Goal: Check status: Check status

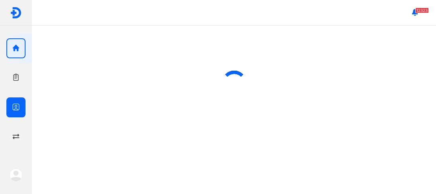
click at [15, 107] on icon "button" at bounding box center [16, 107] width 8 height 8
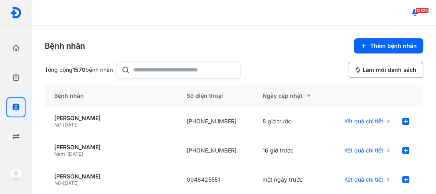
click at [152, 70] on input "text" at bounding box center [184, 70] width 102 height 16
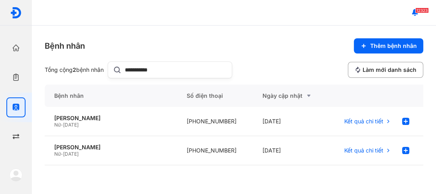
type input "**********"
click at [73, 122] on span "[DATE]" at bounding box center [71, 125] width 16 height 6
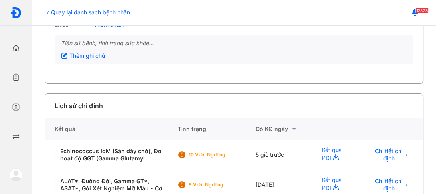
scroll to position [128, 0]
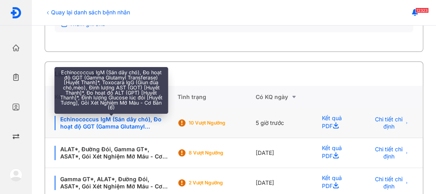
click at [102, 124] on div "Echinococcus IgM (Sán dây chó), Đo hoạt độ GGT (Gamma Glutamyl Transferase) [Hu…" at bounding box center [111, 123] width 113 height 14
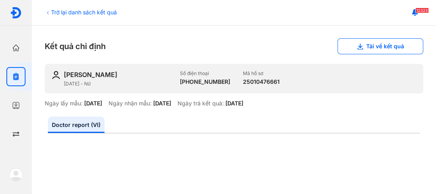
click at [47, 12] on icon at bounding box center [48, 13] width 6 height 6
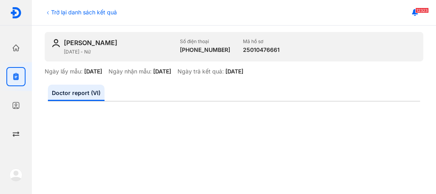
click at [54, 12] on div "Trở lại danh sách kết quả" at bounding box center [81, 12] width 72 height 8
click at [48, 12] on icon at bounding box center [48, 13] width 6 height 6
click at [51, 13] on div "Trở lại danh sách kết quả" at bounding box center [81, 12] width 72 height 8
click at [48, 14] on icon at bounding box center [48, 12] width 2 height 3
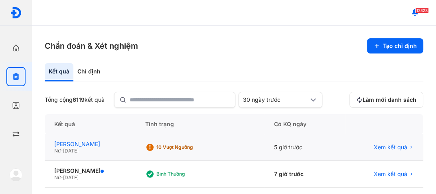
scroll to position [32, 0]
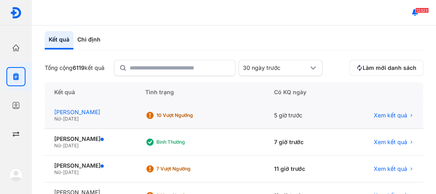
click at [80, 109] on div "[PERSON_NAME]" at bounding box center [90, 111] width 72 height 7
